Goal: Transaction & Acquisition: Purchase product/service

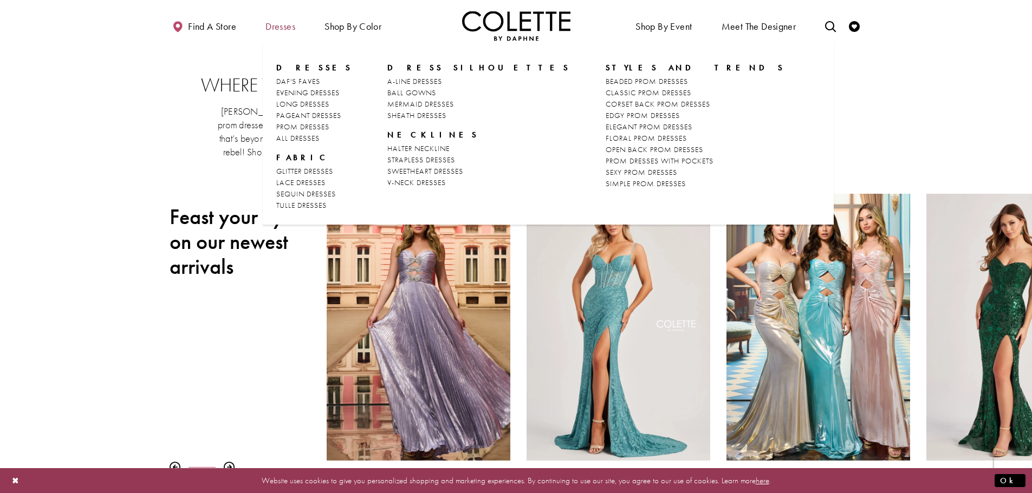
click at [274, 25] on span "Dresses" at bounding box center [280, 26] width 30 height 11
click at [311, 105] on span "LONG DRESSES" at bounding box center [302, 104] width 53 height 10
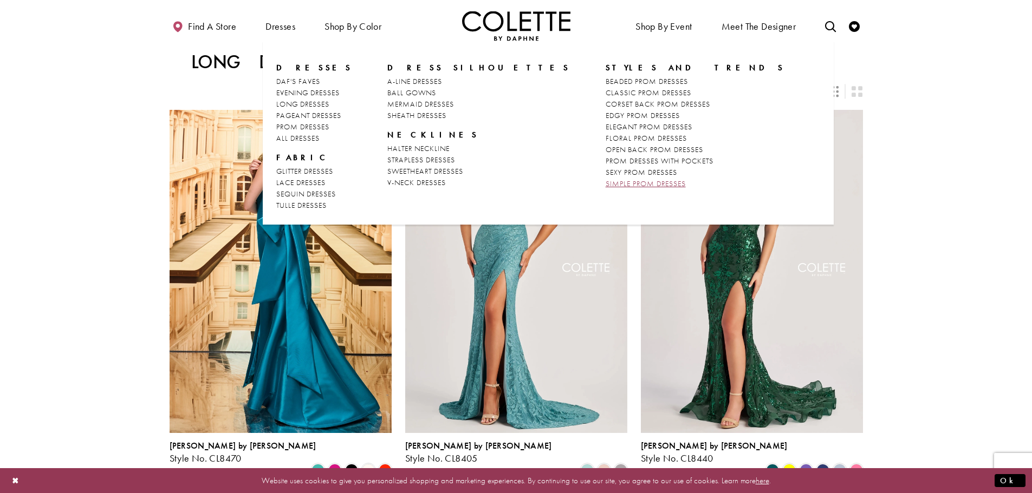
click at [605, 182] on span "SIMPLE PROM DRESSES" at bounding box center [645, 184] width 80 height 10
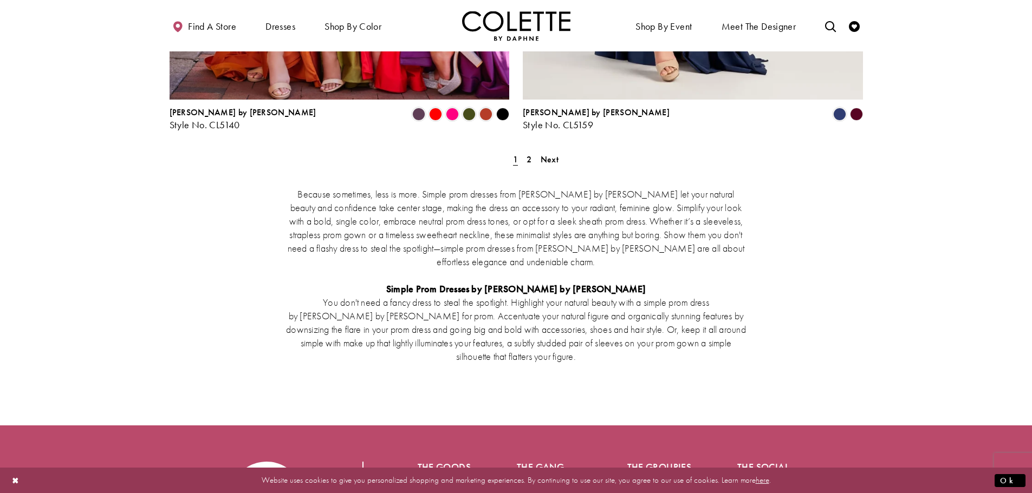
scroll to position [2112, 0]
